Goal: Information Seeking & Learning: Learn about a topic

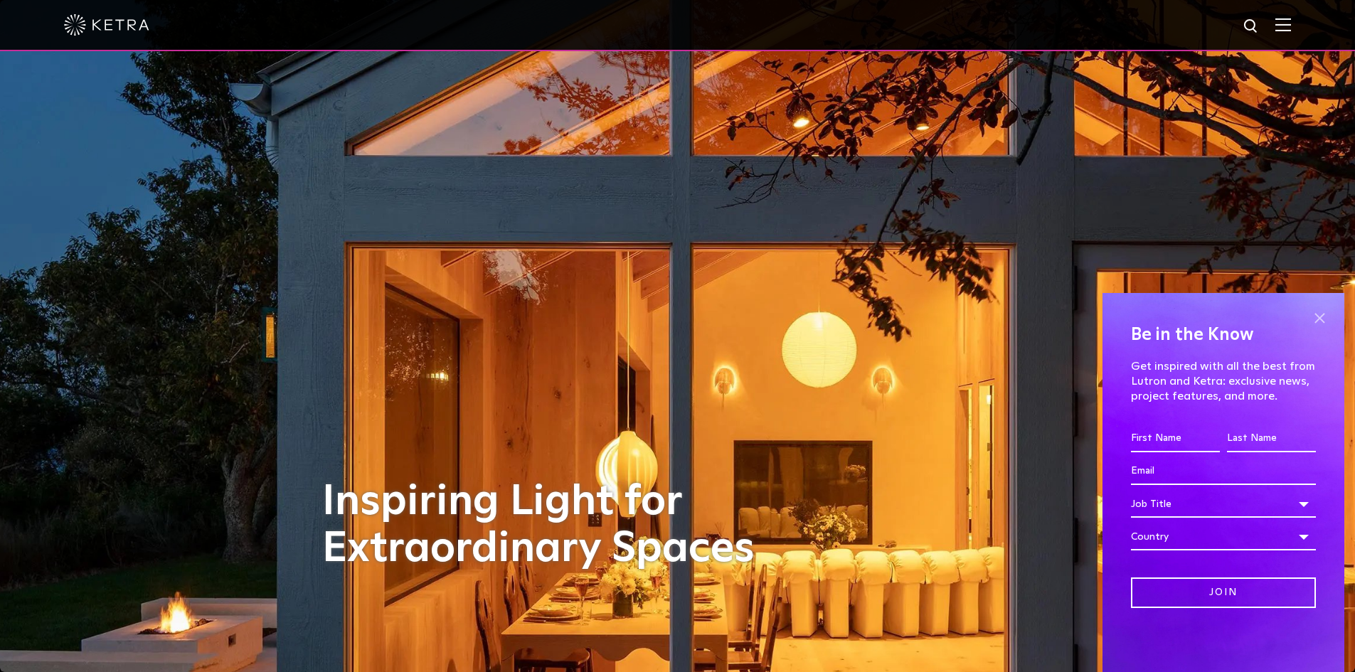
click at [1318, 317] on span at bounding box center [1318, 317] width 21 height 21
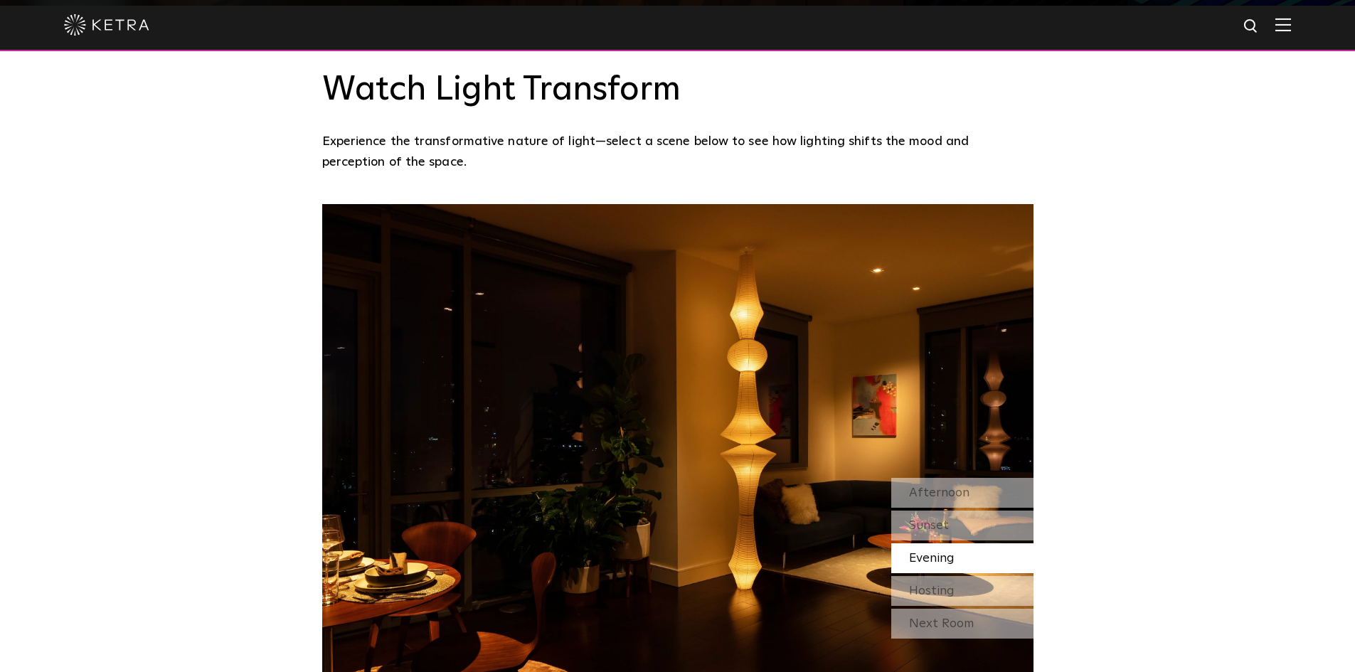
scroll to position [1209, 0]
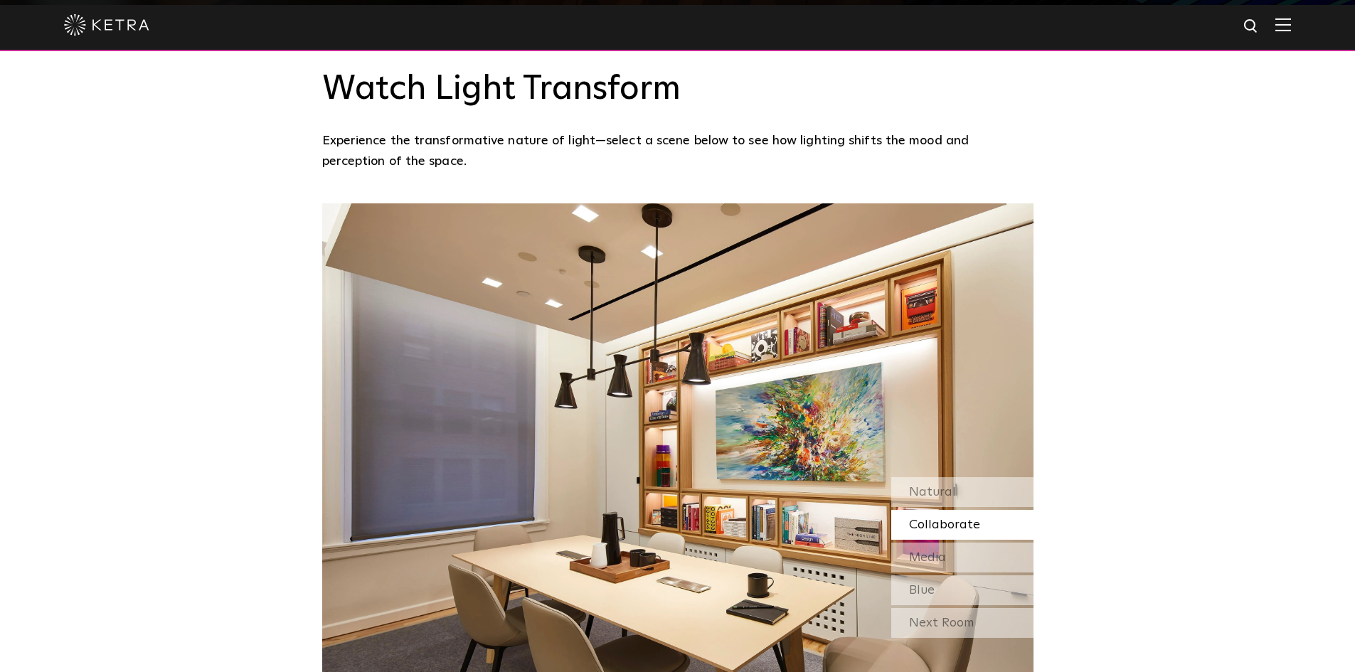
click at [935, 518] on span "Collaborate" at bounding box center [944, 524] width 71 height 13
click at [939, 551] on span "Media" at bounding box center [927, 557] width 37 height 13
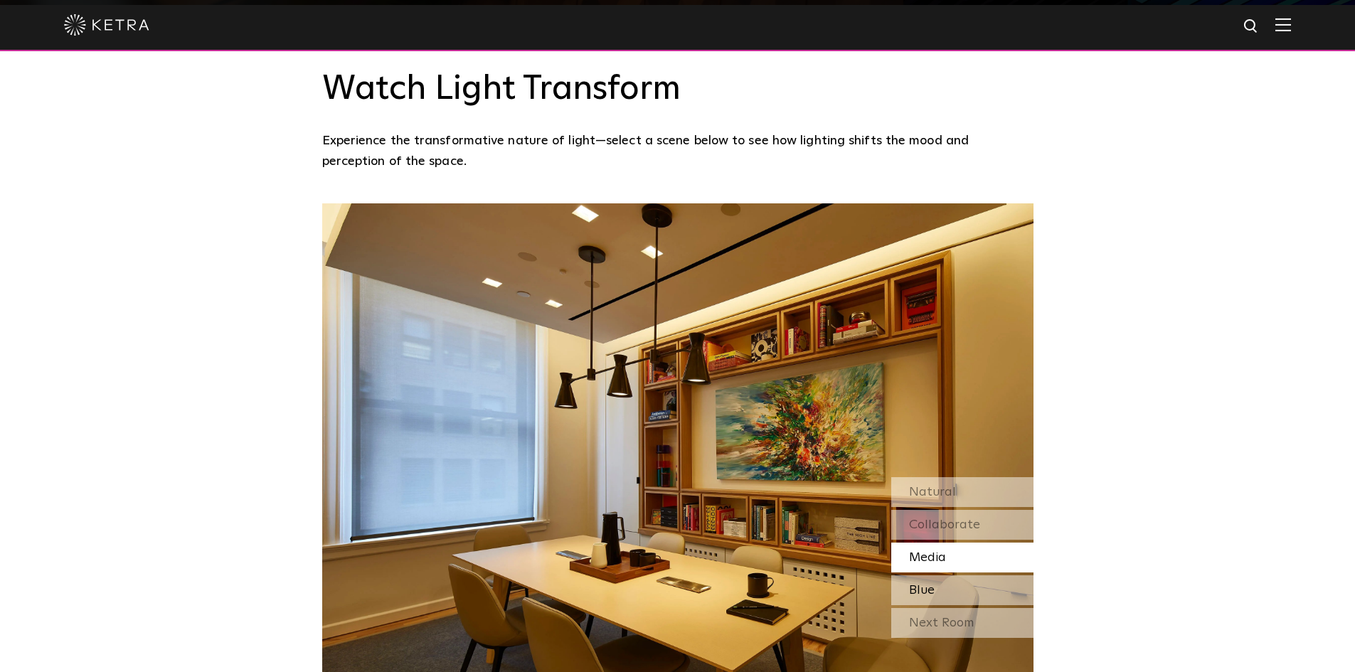
click at [938, 575] on div "Blue" at bounding box center [962, 590] width 142 height 30
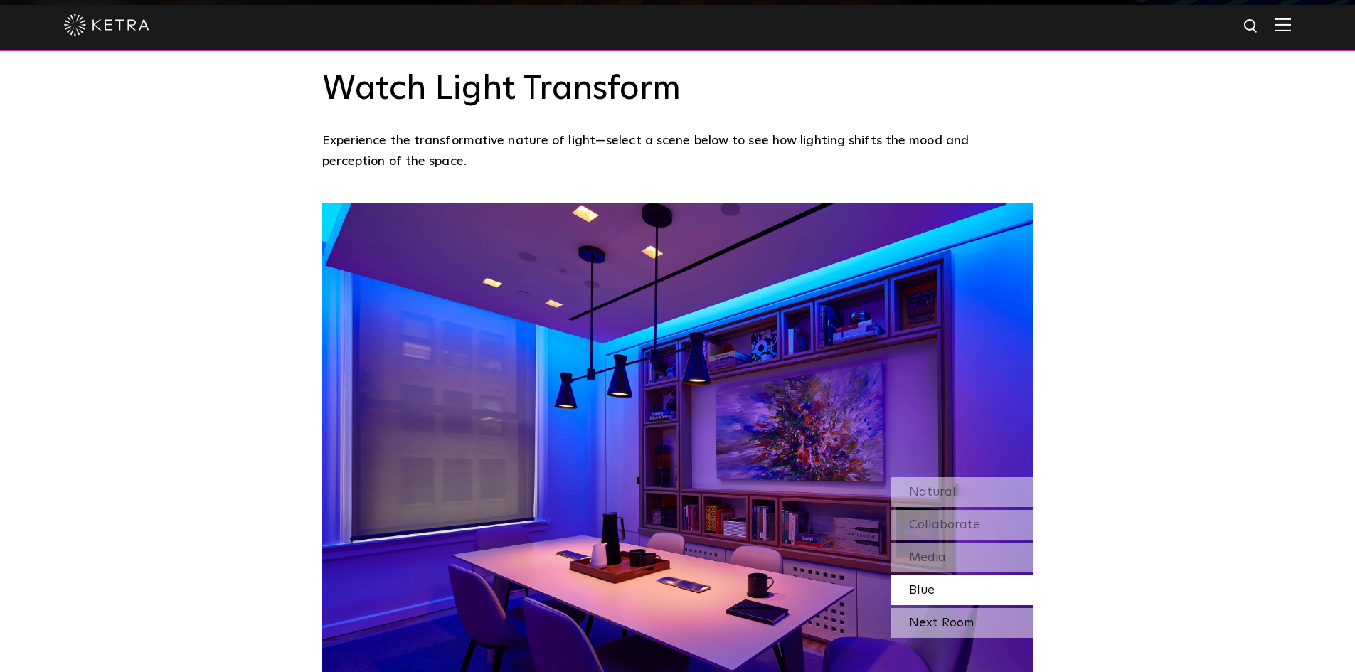
click at [983, 608] on div "Next Room" at bounding box center [962, 623] width 142 height 30
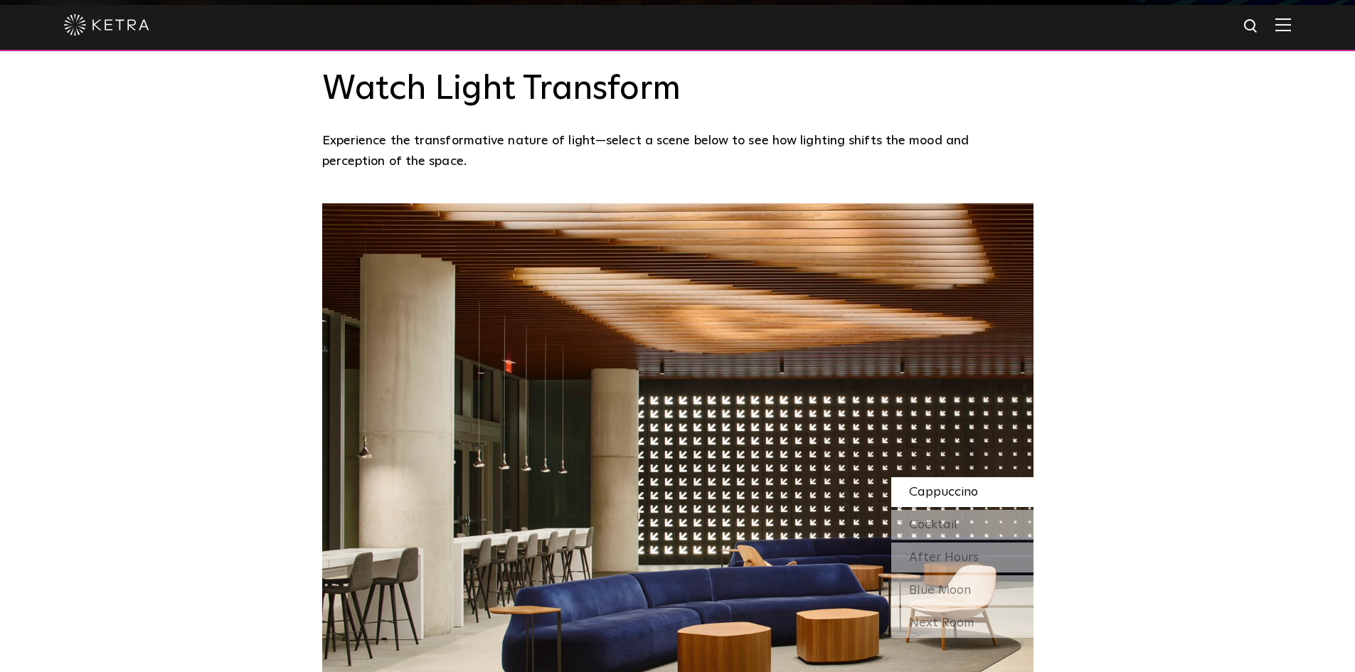
click at [958, 486] on span "Cappuccino" at bounding box center [943, 492] width 69 height 13
click at [953, 518] on span "Cocktail" at bounding box center [933, 524] width 48 height 13
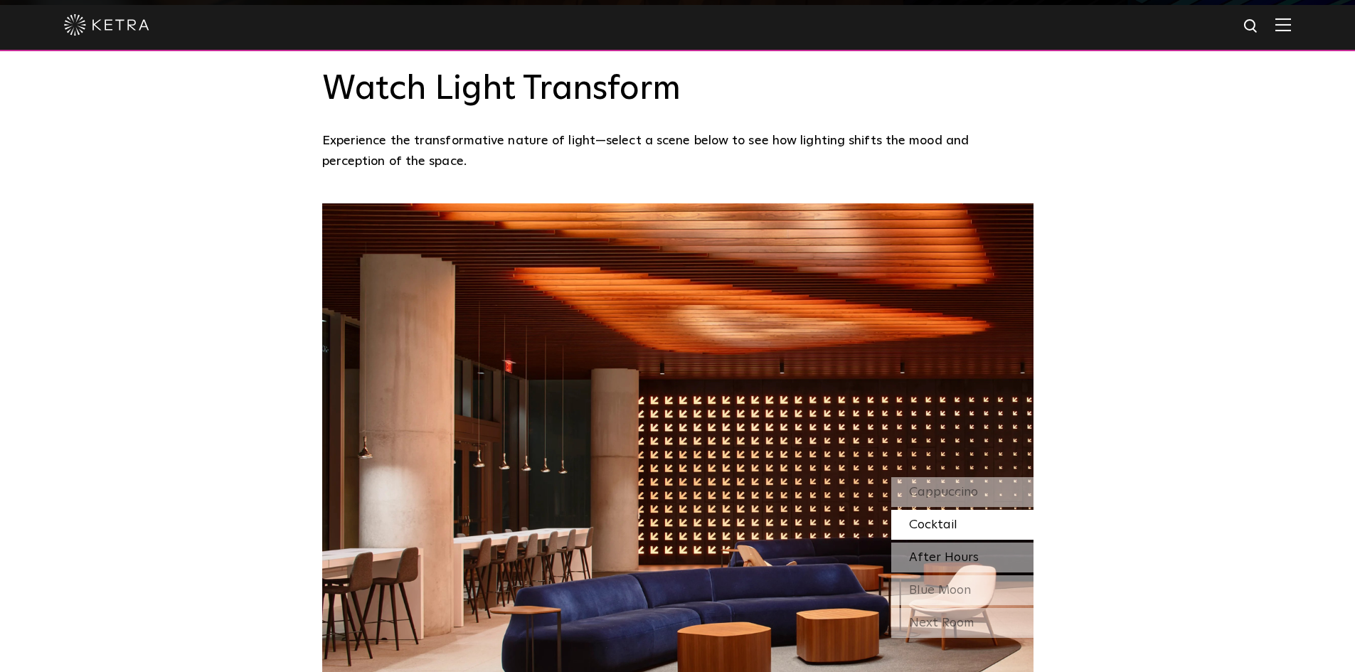
click at [948, 551] on span "After Hours" at bounding box center [944, 557] width 70 height 13
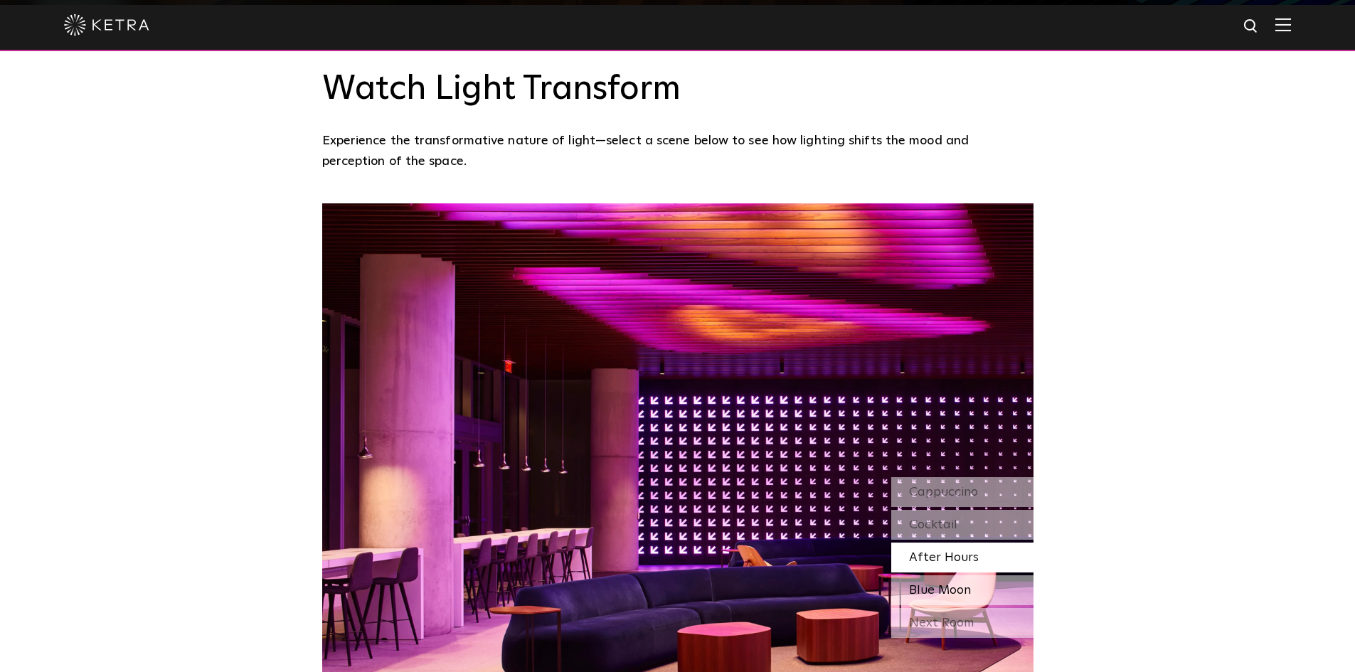
click at [949, 584] on span "Blue Moon" at bounding box center [940, 590] width 62 height 13
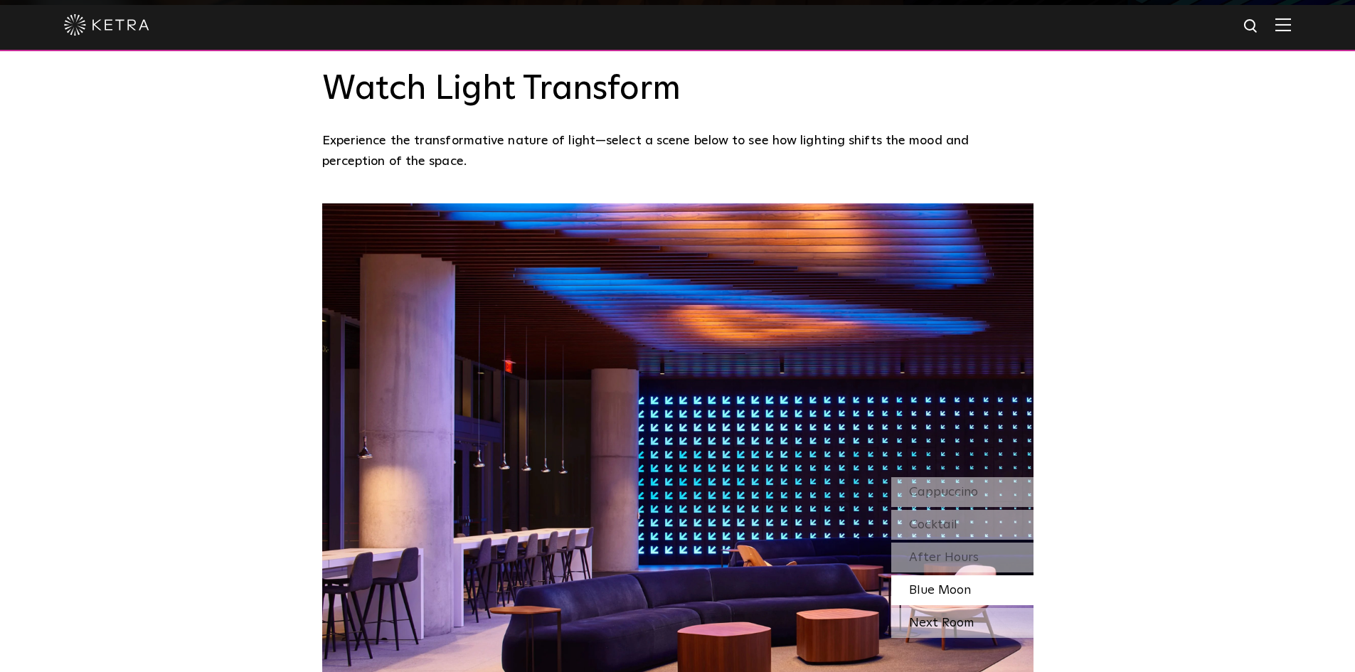
click at [956, 608] on div "Next Room" at bounding box center [962, 623] width 142 height 30
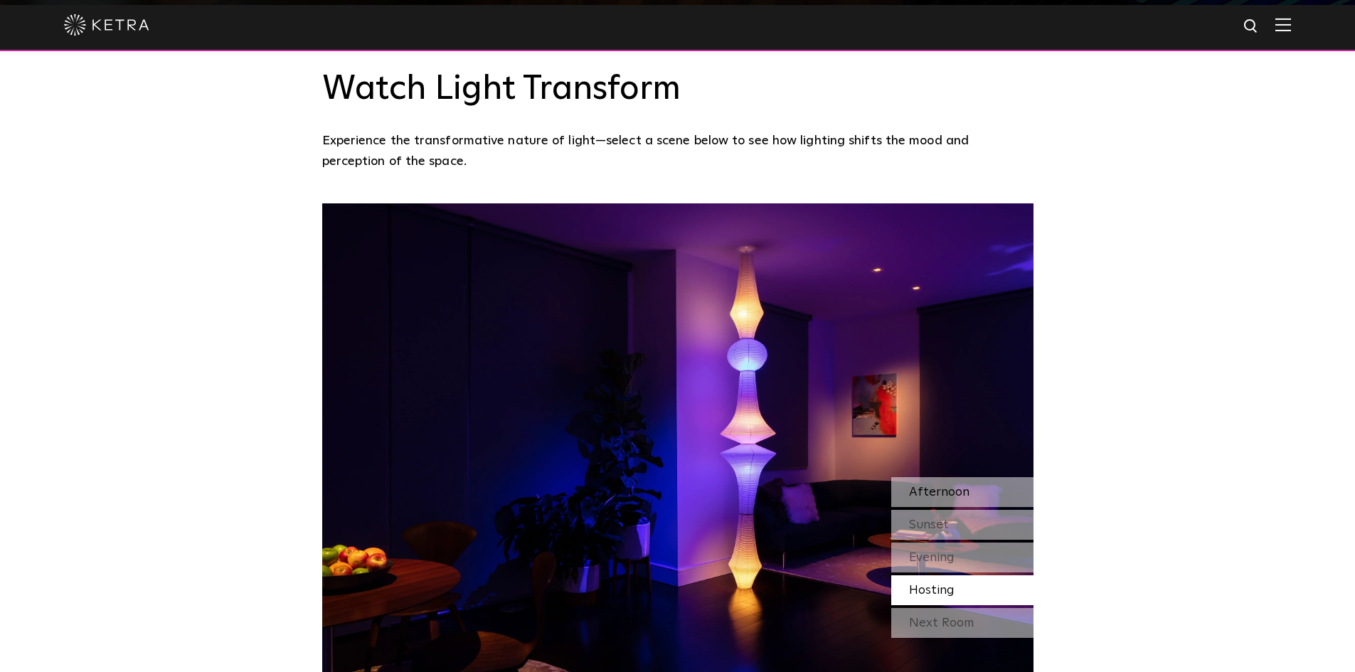
click at [941, 486] on span "Afternoon" at bounding box center [939, 492] width 60 height 13
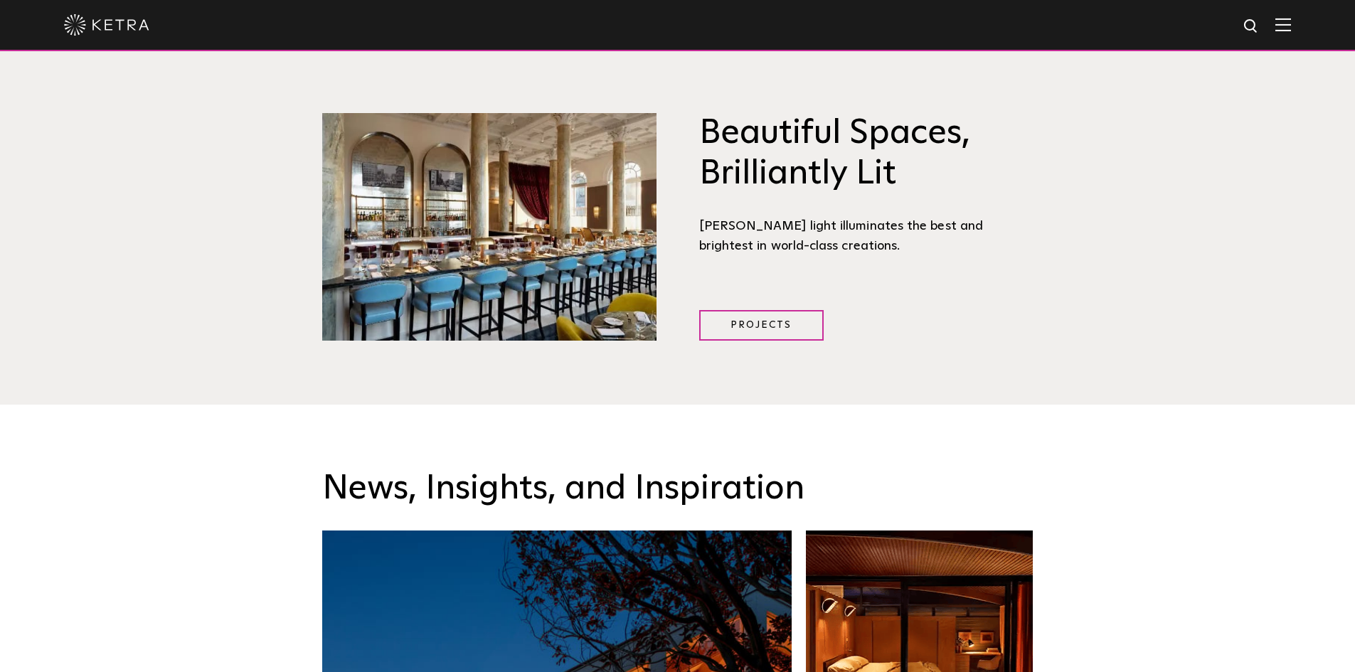
scroll to position [1849, 0]
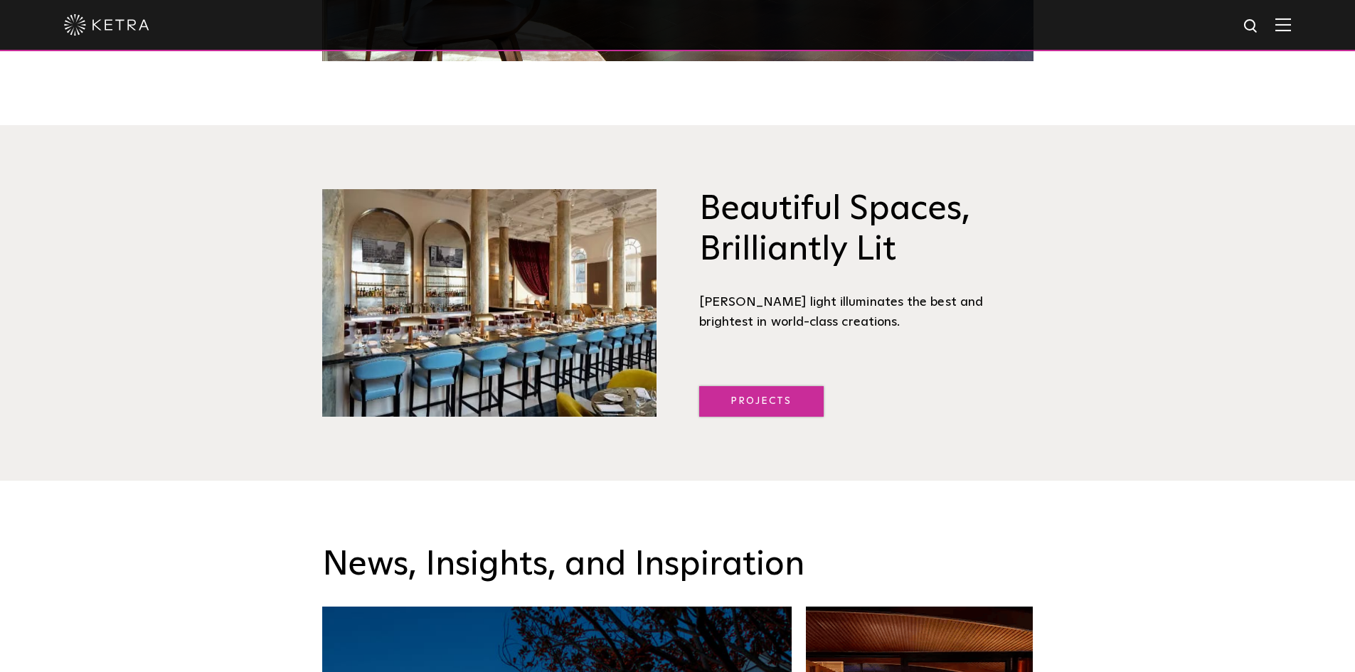
click at [796, 386] on link "Projects" at bounding box center [761, 401] width 124 height 31
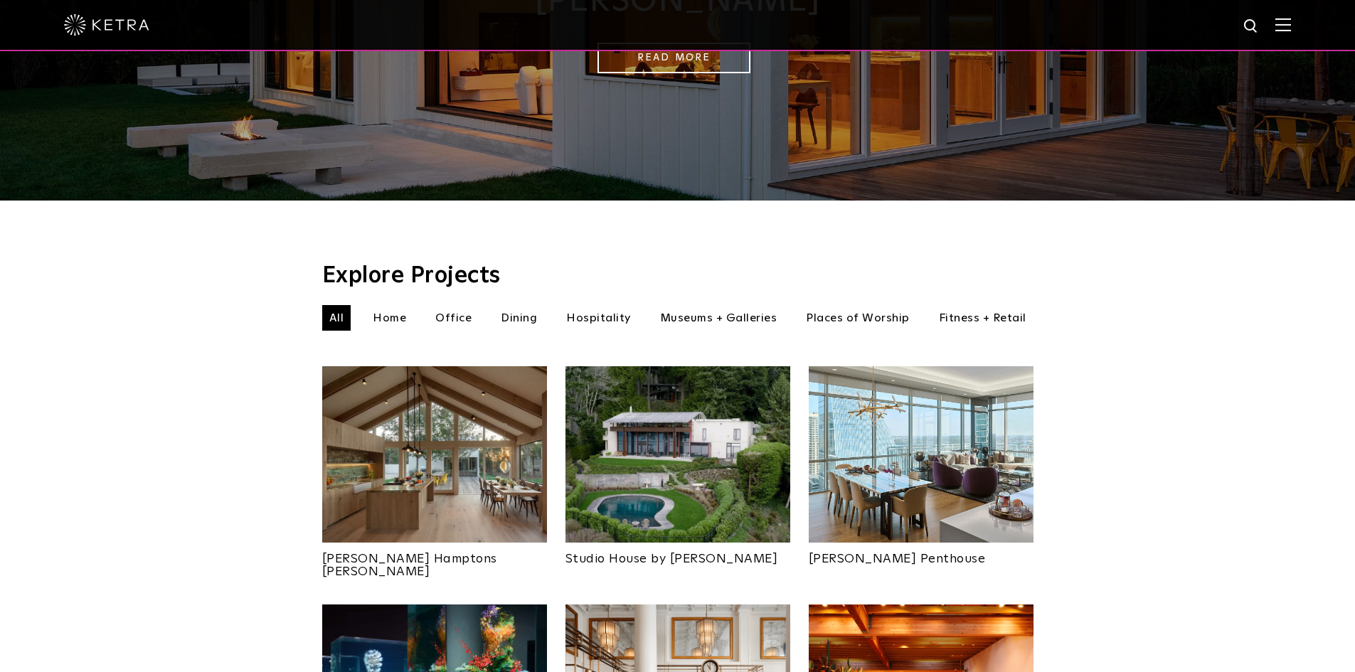
scroll to position [498, 0]
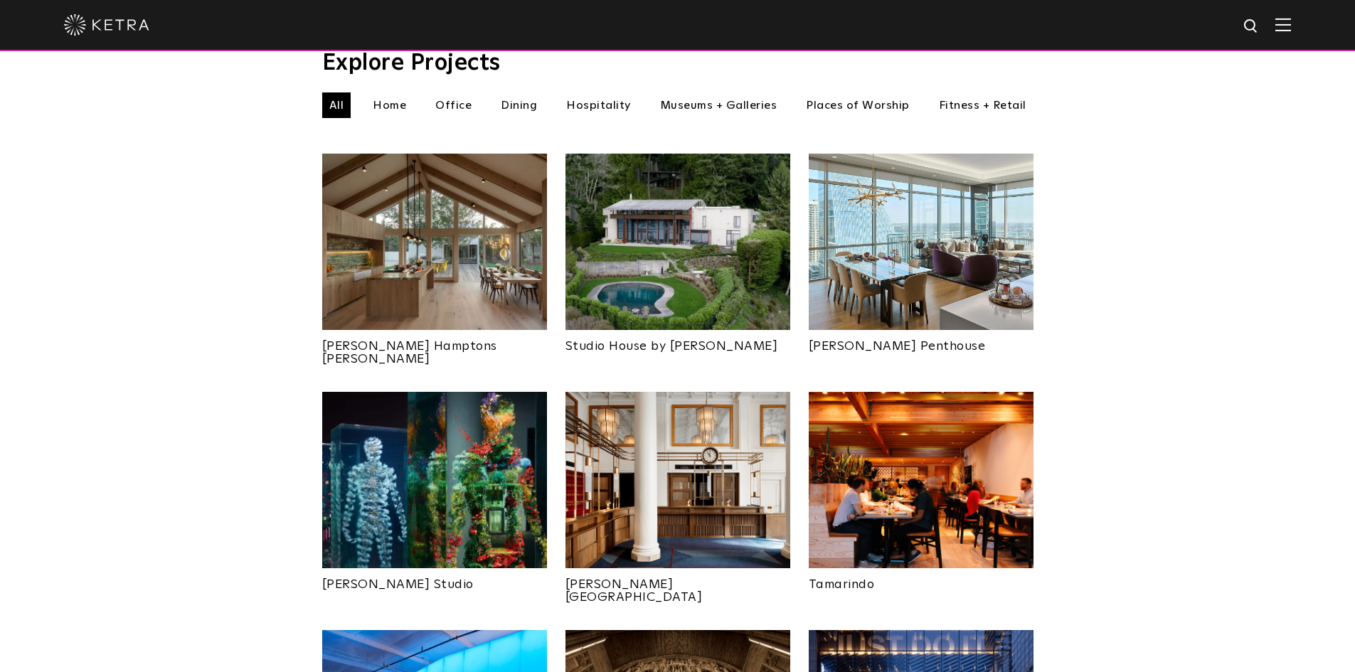
click at [834, 444] on img at bounding box center [921, 480] width 225 height 176
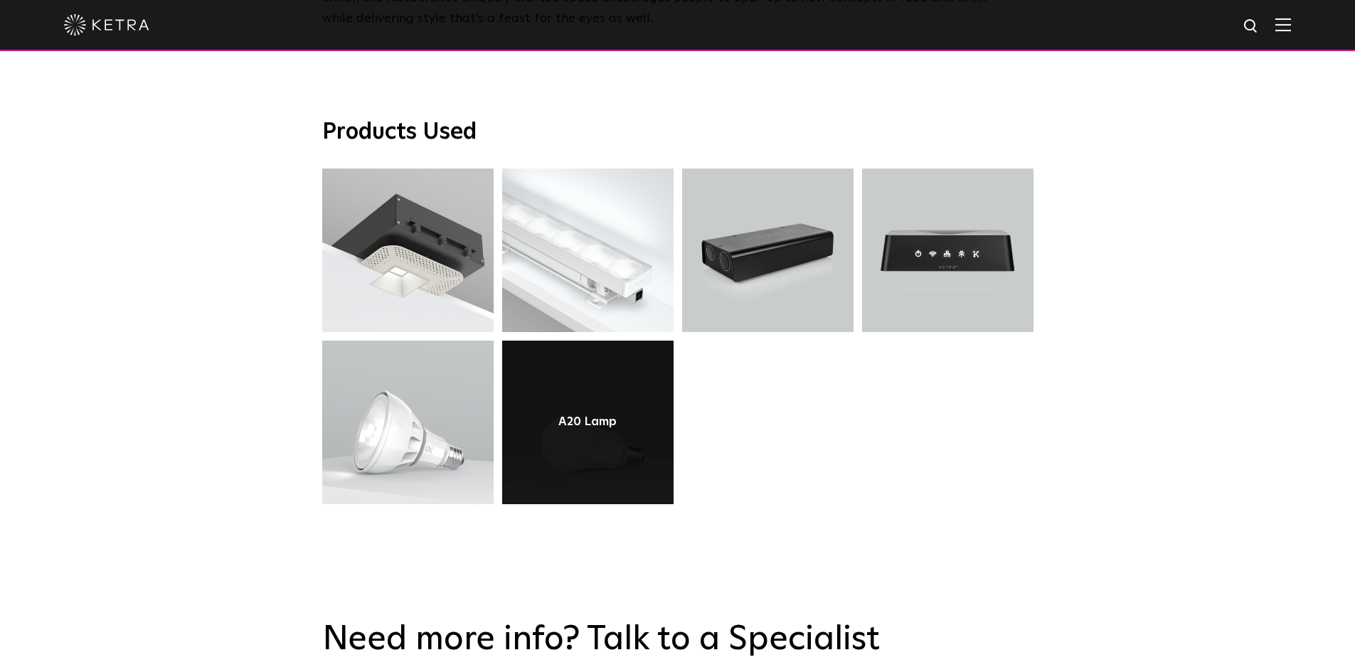
scroll to position [3342, 0]
